Goal: Task Accomplishment & Management: Manage account settings

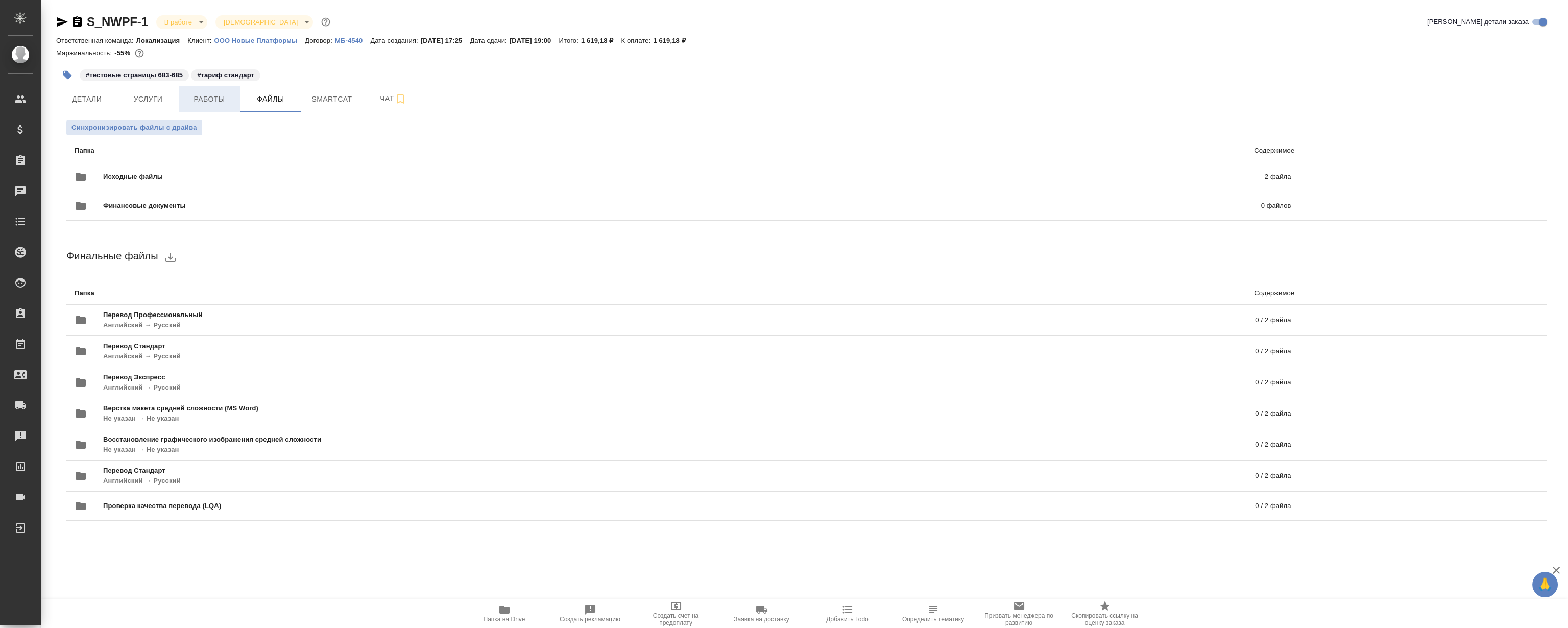
click at [237, 104] on button "Работы" at bounding box center [209, 99] width 61 height 26
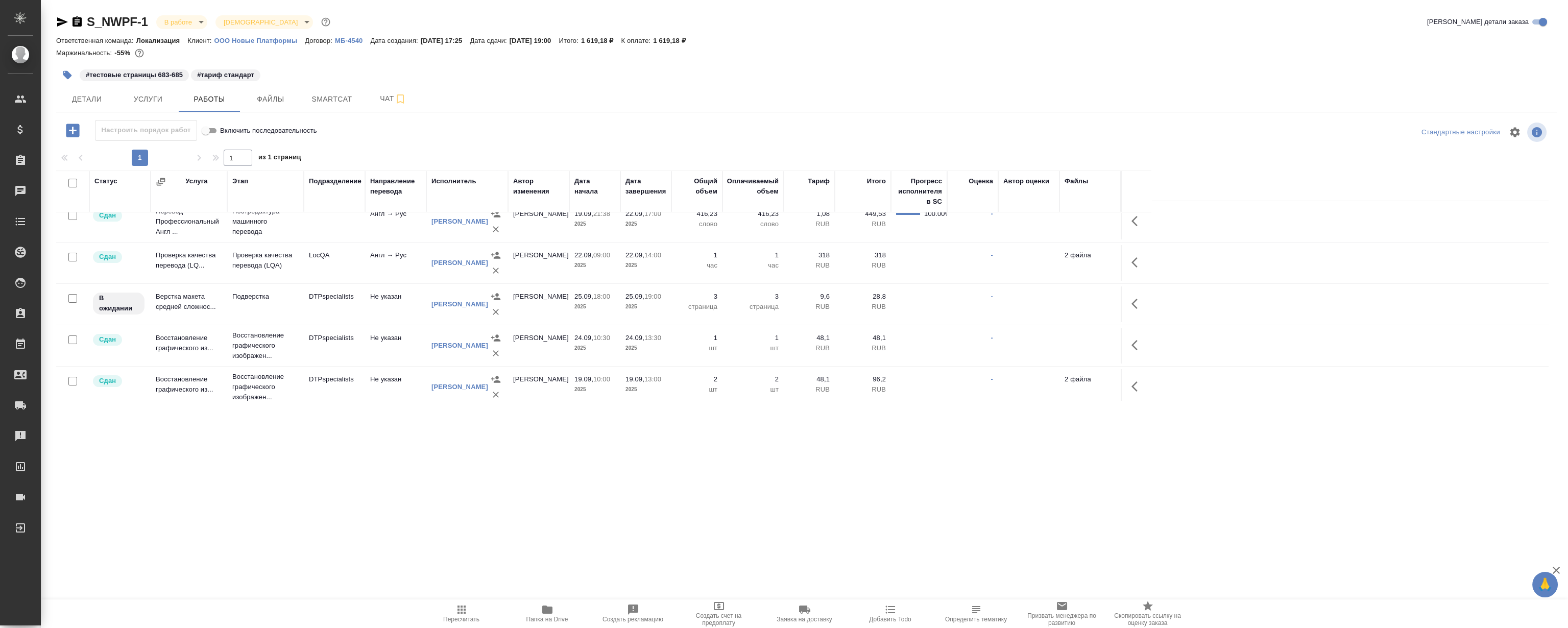
scroll to position [139, 0]
click at [1137, 260] on icon "button" at bounding box center [1137, 259] width 12 height 12
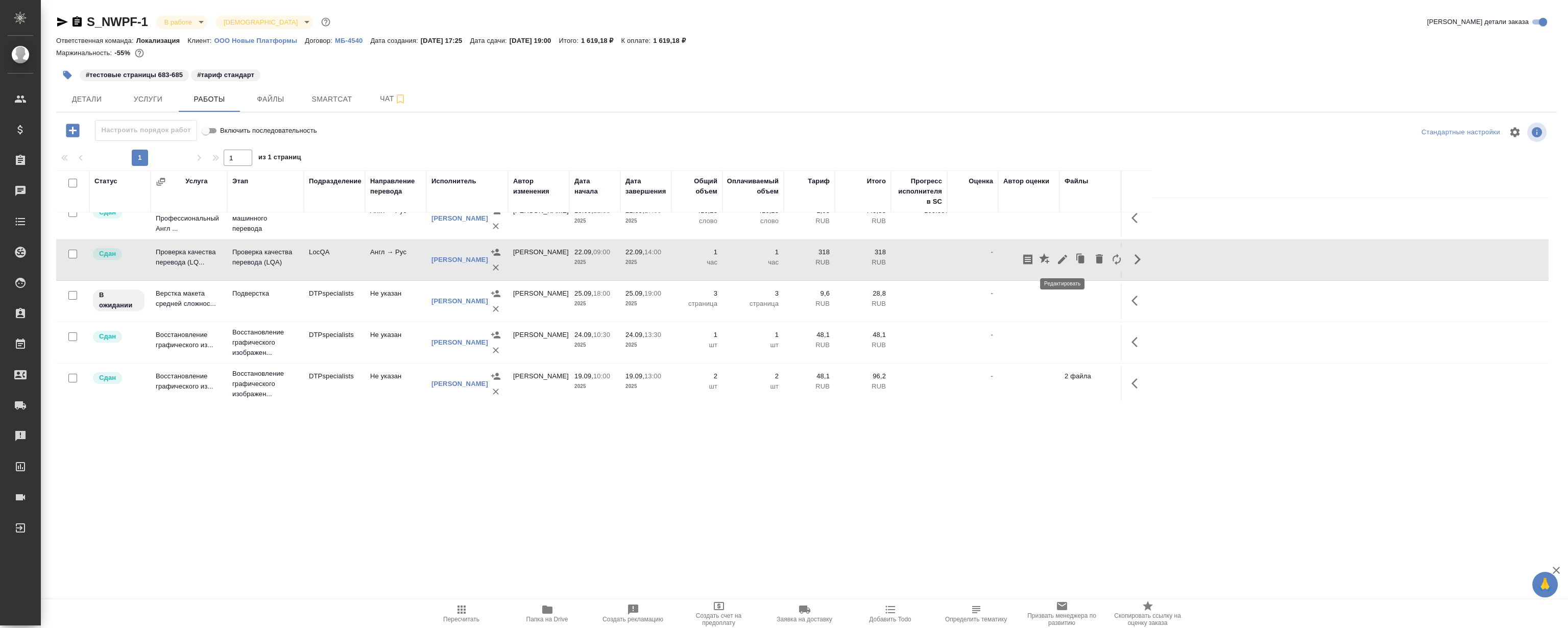
click at [1061, 263] on icon "button" at bounding box center [1062, 259] width 12 height 12
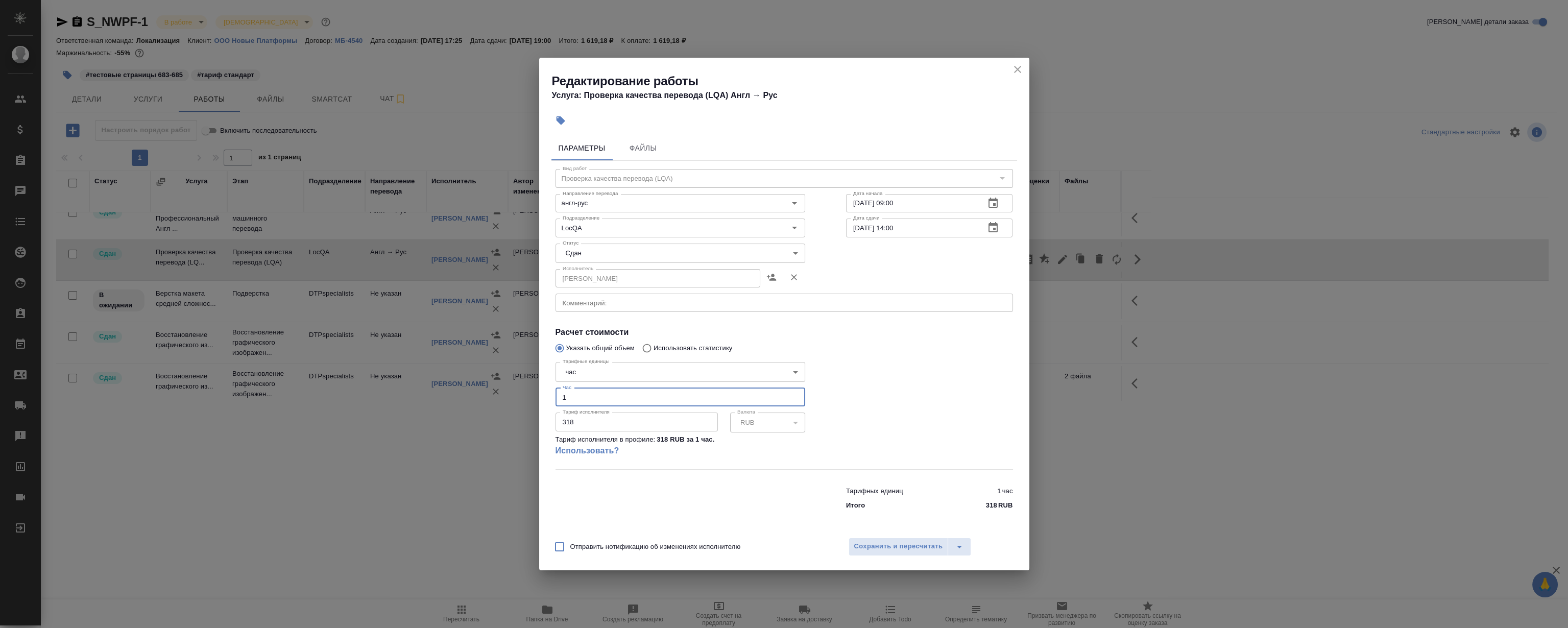
drag, startPoint x: 559, startPoint y: 393, endPoint x: 546, endPoint y: 403, distance: 16.4
click at [488, 397] on div "Редактирование работы Услуга: Проверка качества перевода (LQA) Англ → [PERSON_N…" at bounding box center [784, 314] width 1568 height 628
type input "2"
click at [895, 554] on button "Сохранить и пересчитать" at bounding box center [898, 547] width 100 height 18
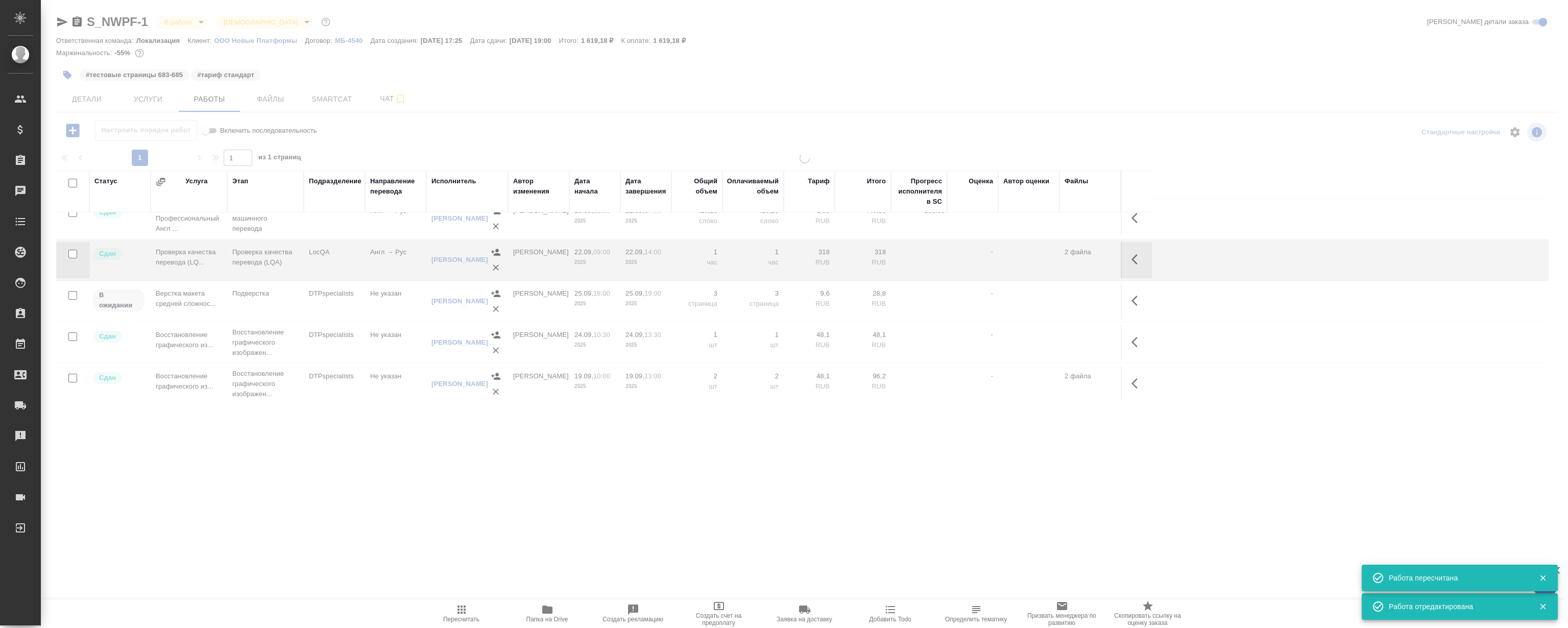
click at [419, 524] on div ".cls-1 fill:#fff; AWATERA [PERSON_NAME] Клиенты Спецификации Заказы 0 Чаты Todo…" at bounding box center [784, 314] width 1568 height 628
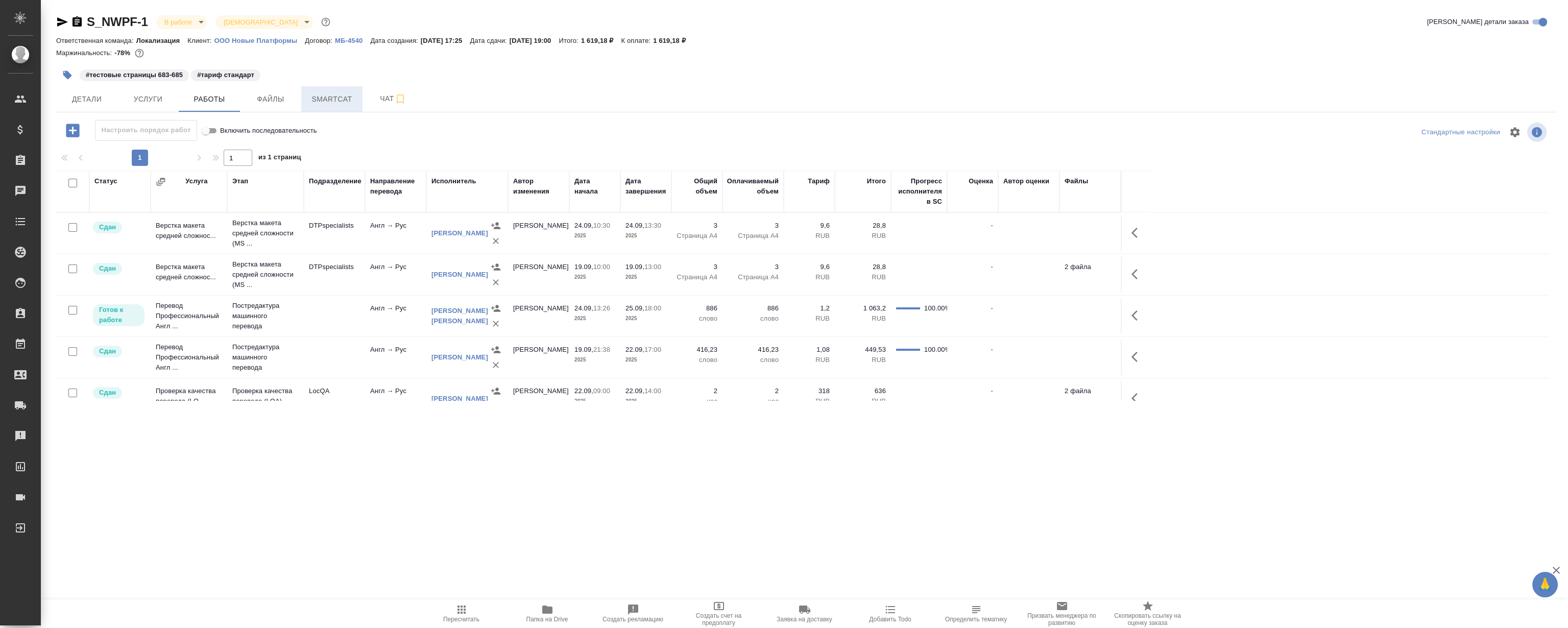
click at [336, 97] on span "Smartcat" at bounding box center [331, 99] width 49 height 13
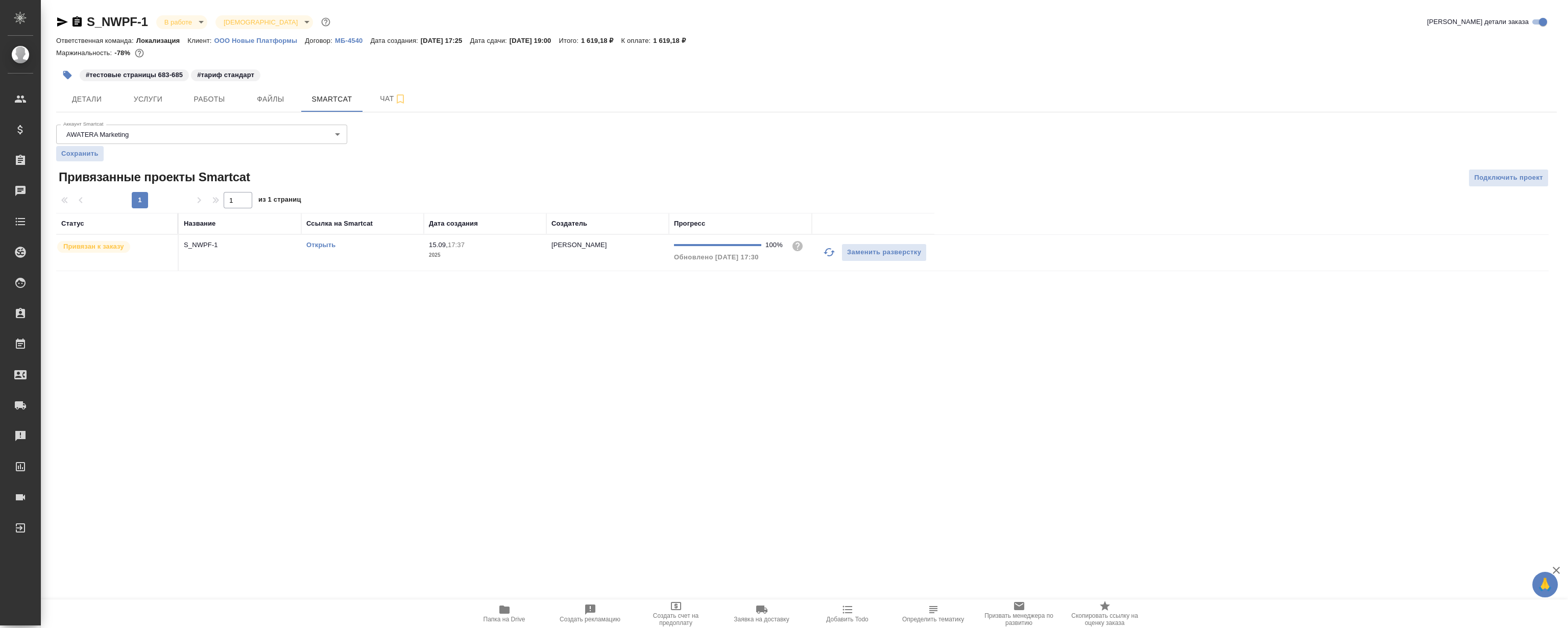
click at [323, 245] on link "Открыть" at bounding box center [321, 245] width 29 height 8
click at [225, 97] on span "Работы" at bounding box center [209, 99] width 49 height 13
